Goal: Register for event/course

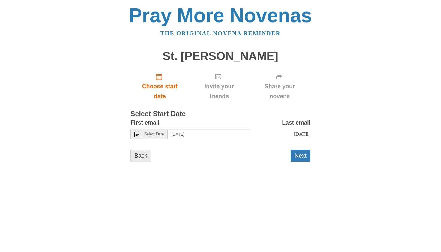
click at [147, 152] on link "Back" at bounding box center [140, 155] width 21 height 12
click at [183, 129] on input "[DATE]" at bounding box center [209, 134] width 83 height 10
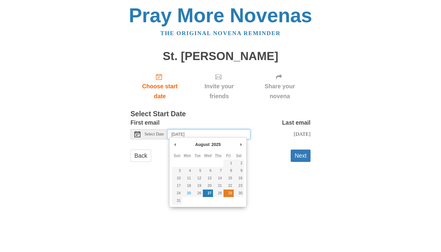
type input "Friday, August 29th"
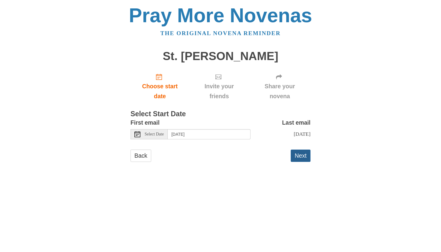
click at [300, 152] on button "Next" at bounding box center [300, 155] width 20 height 12
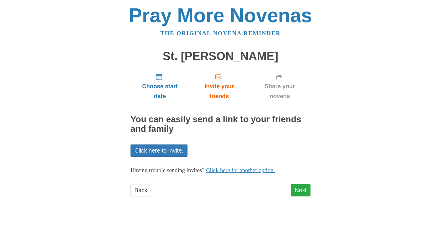
click at [297, 189] on link "Next" at bounding box center [300, 190] width 20 height 12
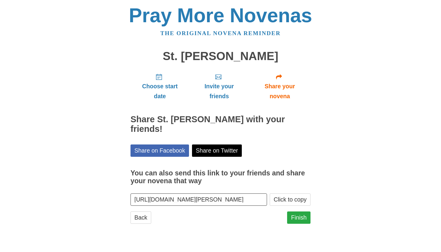
click at [297, 212] on link "Finish" at bounding box center [298, 217] width 23 height 12
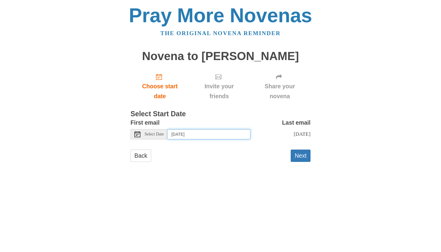
click at [208, 133] on input "Wednesday, August 27th" at bounding box center [209, 134] width 83 height 10
click at [181, 134] on input "Monday, September 15th" at bounding box center [209, 134] width 83 height 10
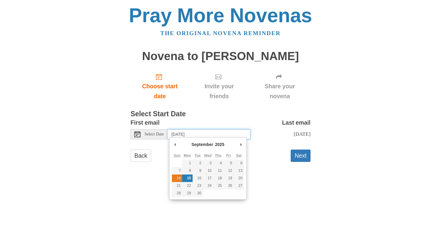
type input "Sunday, September 14th"
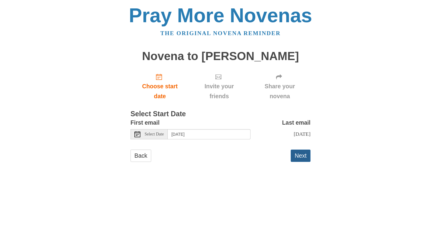
click at [296, 156] on button "Next" at bounding box center [300, 155] width 20 height 12
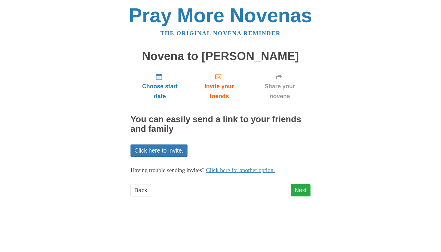
click at [299, 186] on link "Next" at bounding box center [300, 190] width 20 height 12
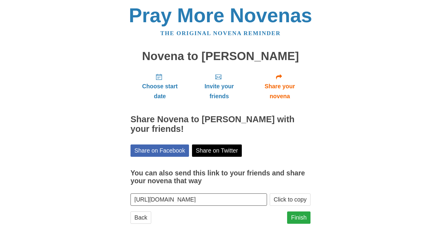
click at [294, 214] on link "Finish" at bounding box center [298, 217] width 23 height 12
